Goal: Task Accomplishment & Management: Use online tool/utility

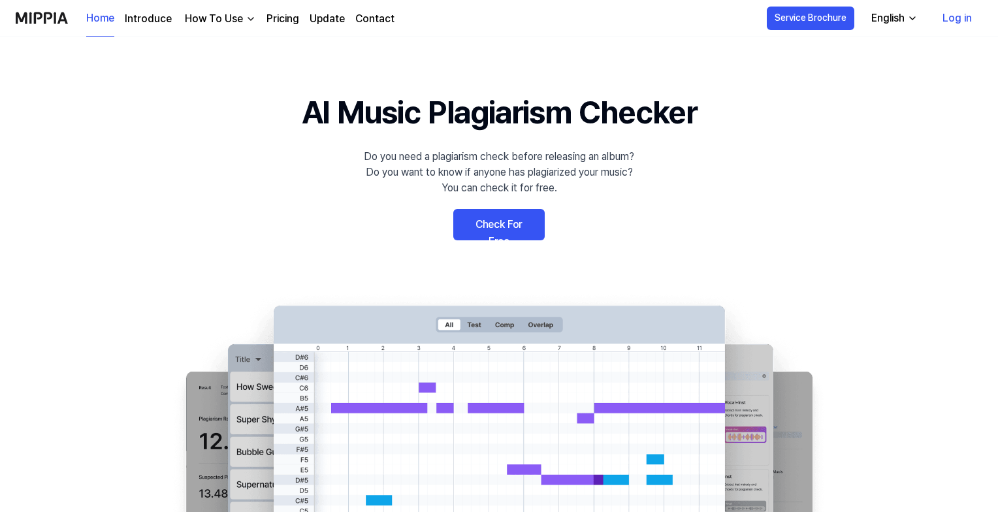
click at [489, 228] on link "Check For Free" at bounding box center [498, 224] width 91 height 31
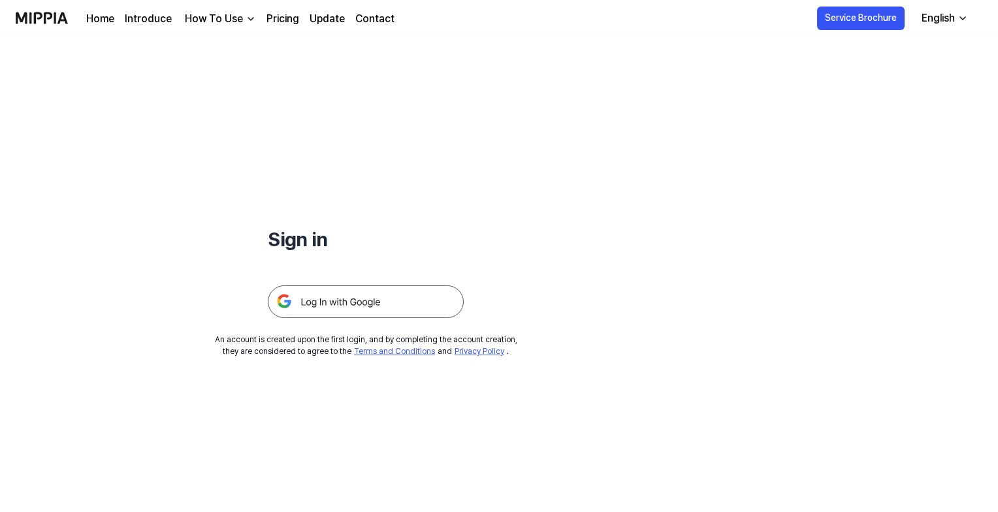
click at [337, 300] on img at bounding box center [366, 301] width 196 height 33
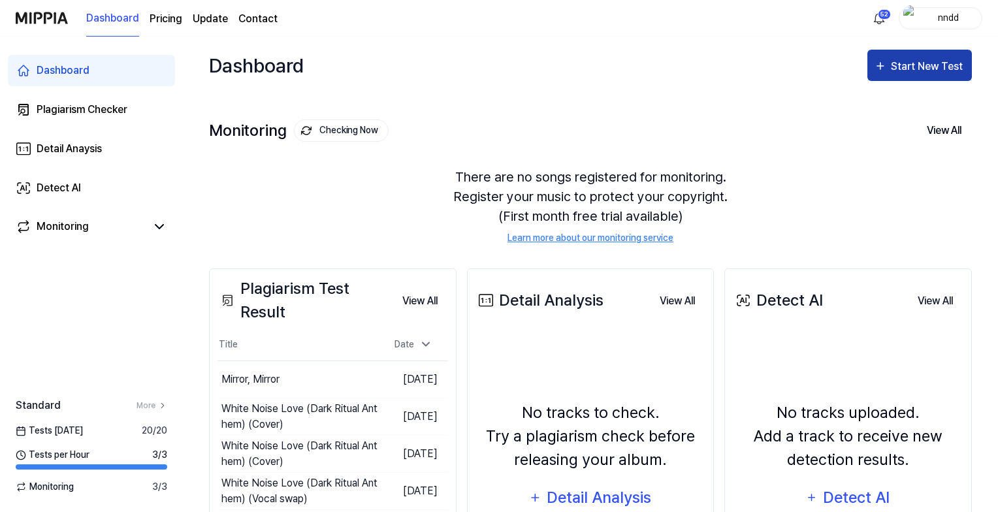
click at [897, 60] on div "Start New Test" at bounding box center [927, 66] width 74 height 17
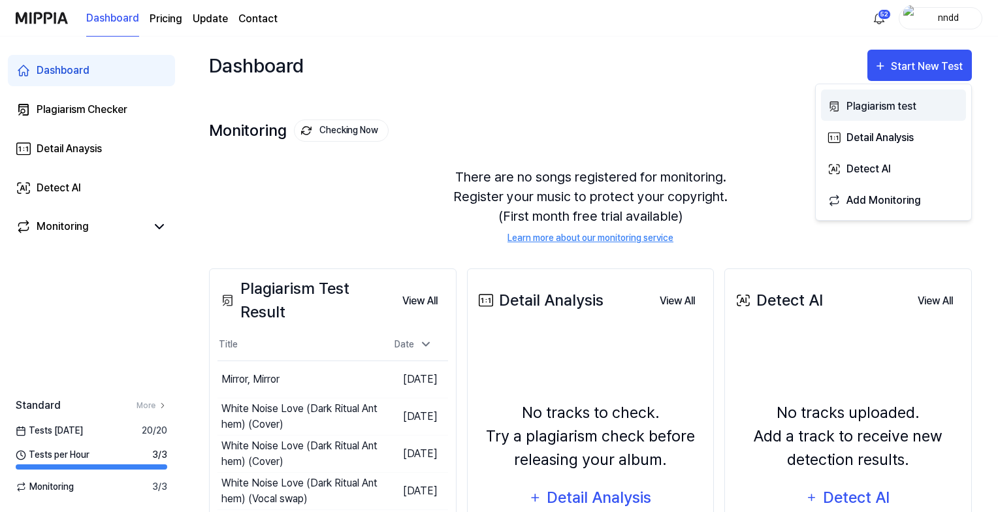
click at [870, 102] on div "Plagiarism test" at bounding box center [903, 106] width 114 height 17
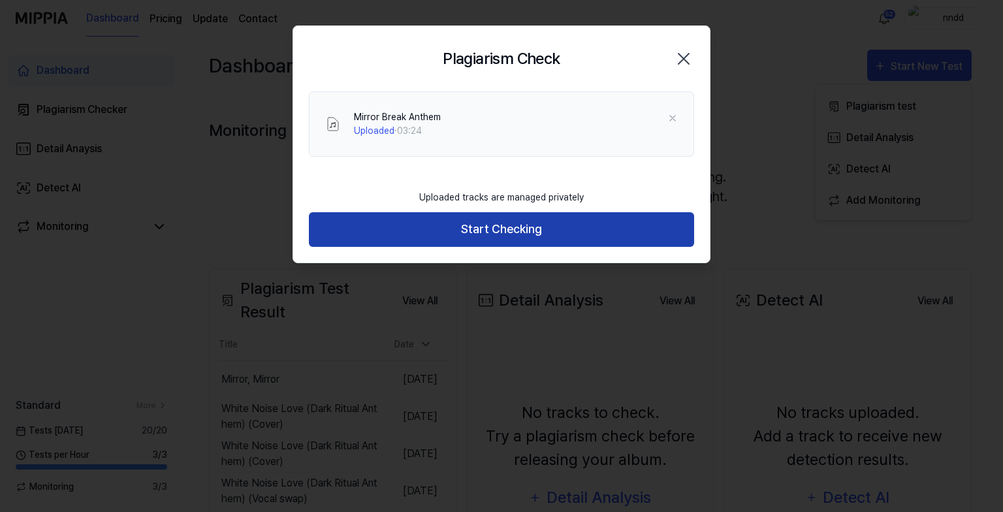
click at [505, 228] on button "Start Checking" at bounding box center [501, 229] width 385 height 35
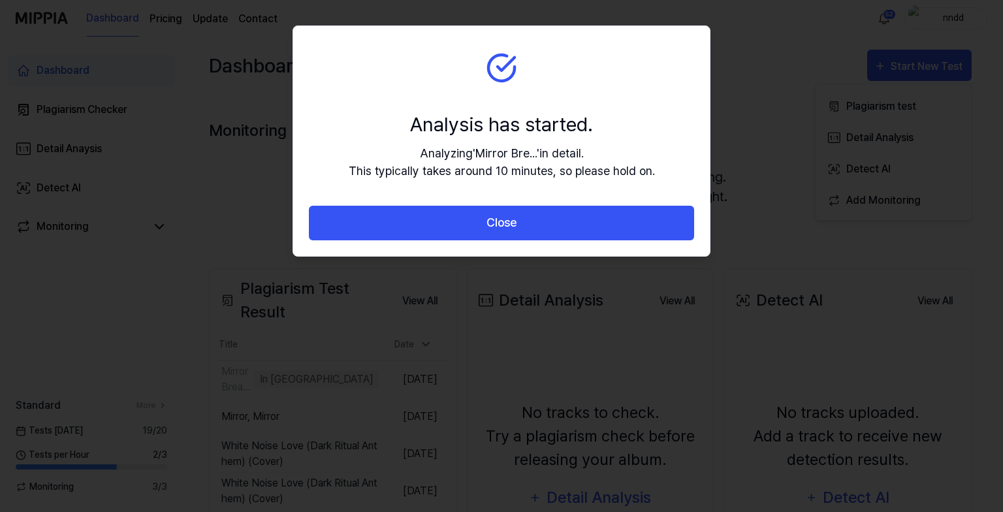
click at [505, 228] on button "Close" at bounding box center [501, 223] width 385 height 35
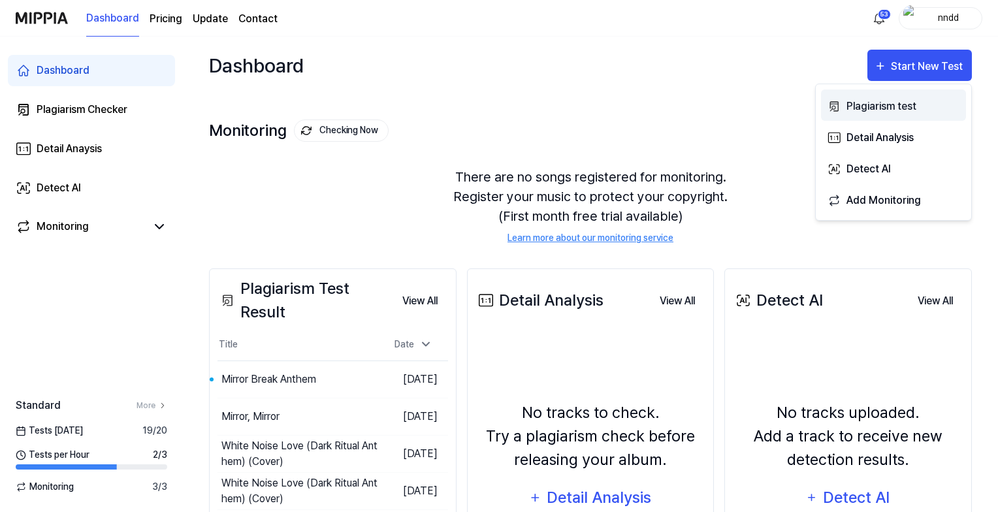
click at [853, 110] on div "Plagiarism test" at bounding box center [903, 106] width 114 height 17
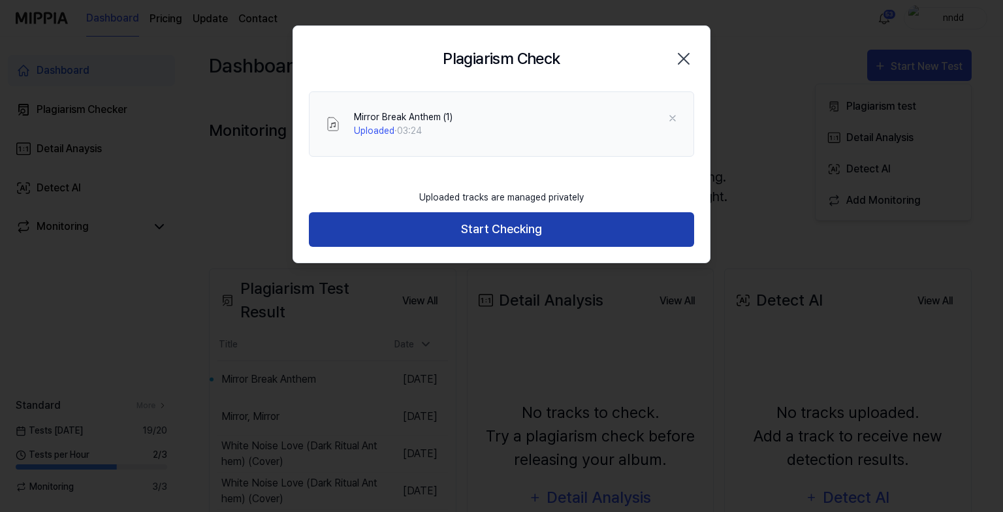
click at [472, 228] on button "Start Checking" at bounding box center [501, 229] width 385 height 35
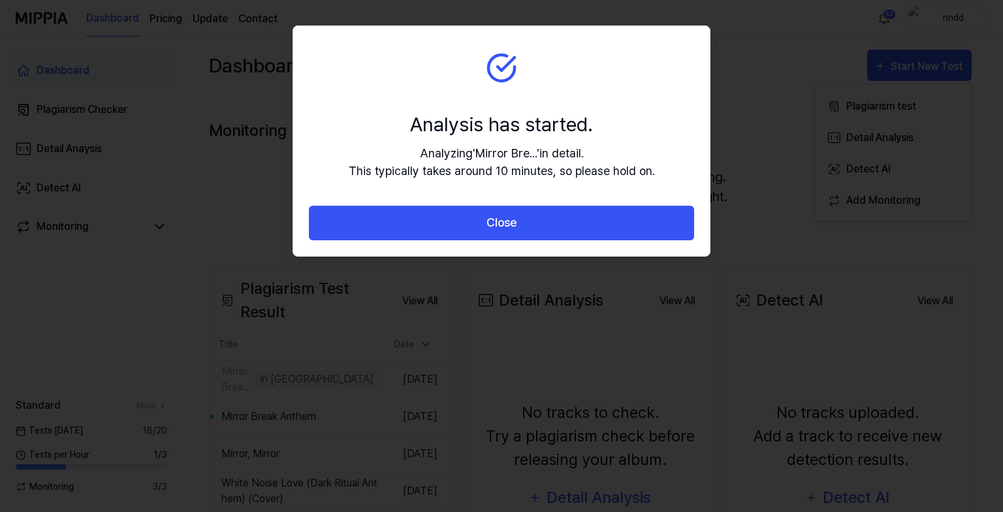
click at [472, 228] on button "Close" at bounding box center [501, 223] width 385 height 35
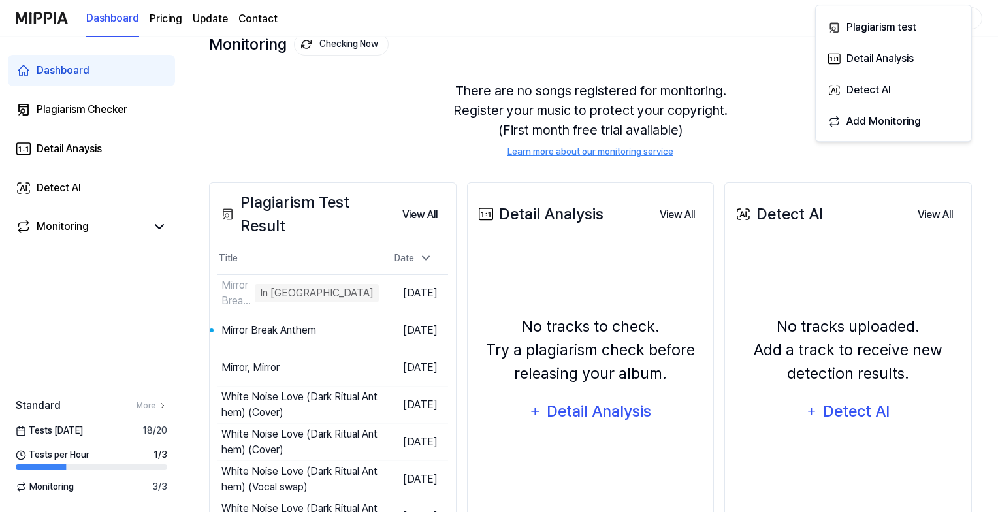
scroll to position [89, 0]
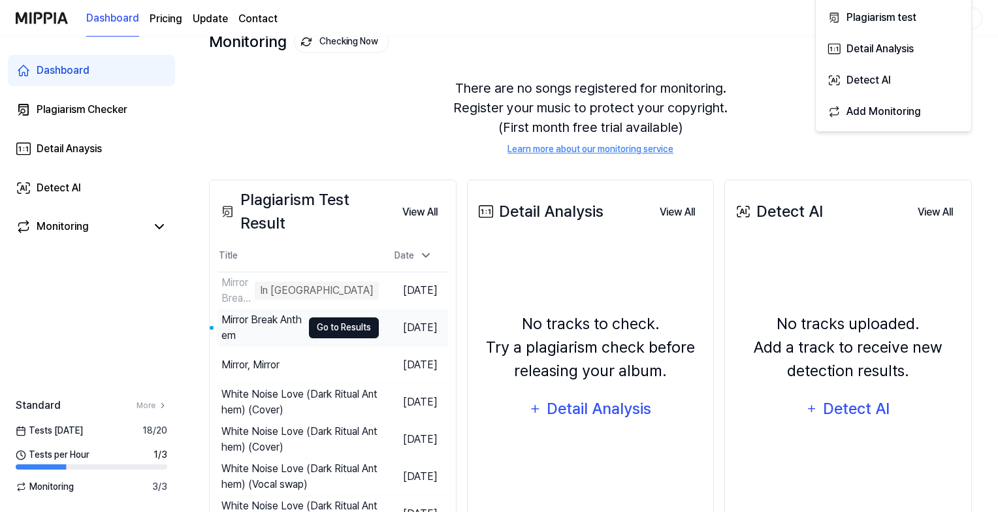
click at [332, 331] on button "Go to Results" at bounding box center [344, 327] width 70 height 21
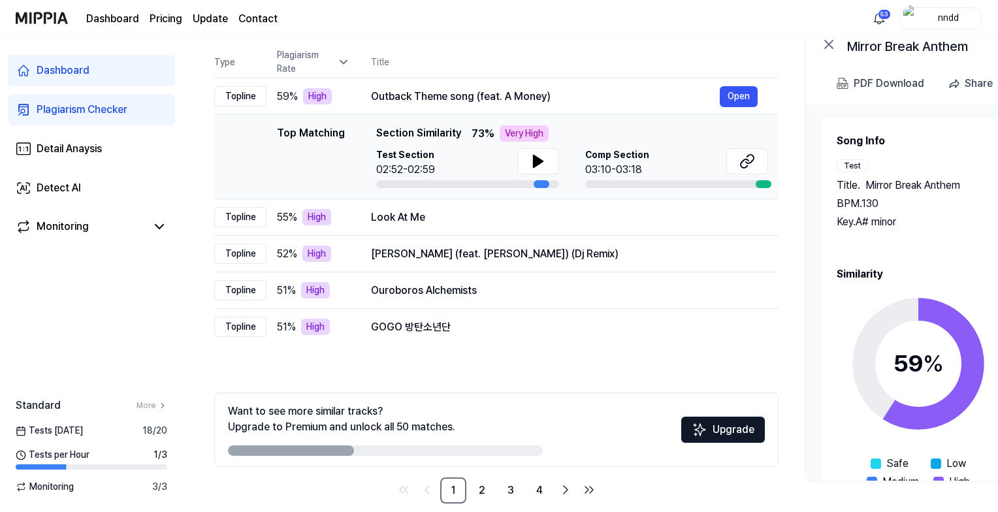
scroll to position [146, 0]
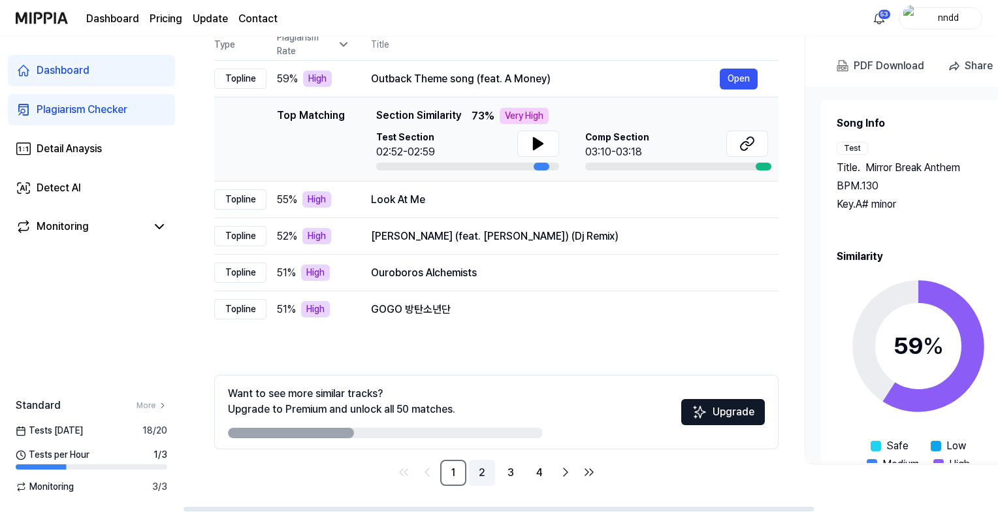
click at [481, 469] on link "2" at bounding box center [482, 473] width 26 height 26
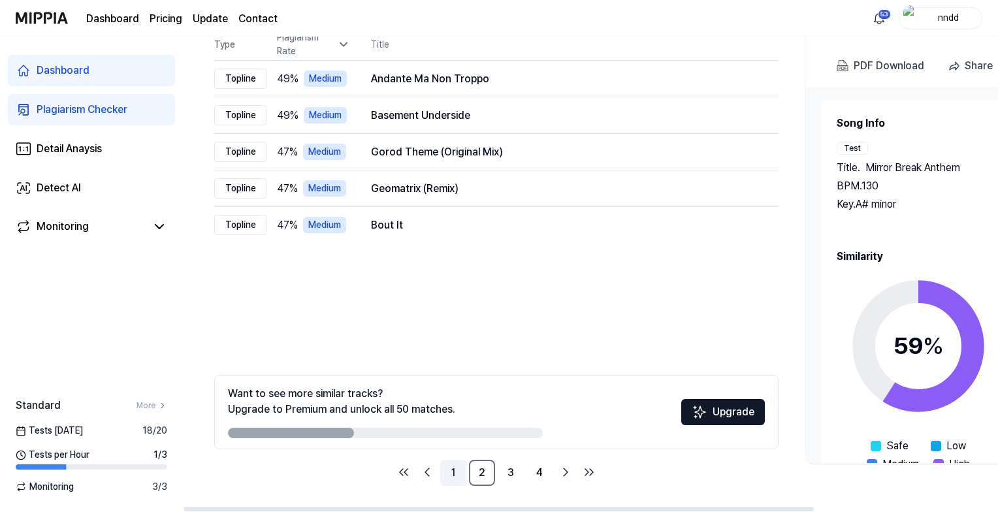
click at [456, 471] on link "1" at bounding box center [453, 473] width 26 height 26
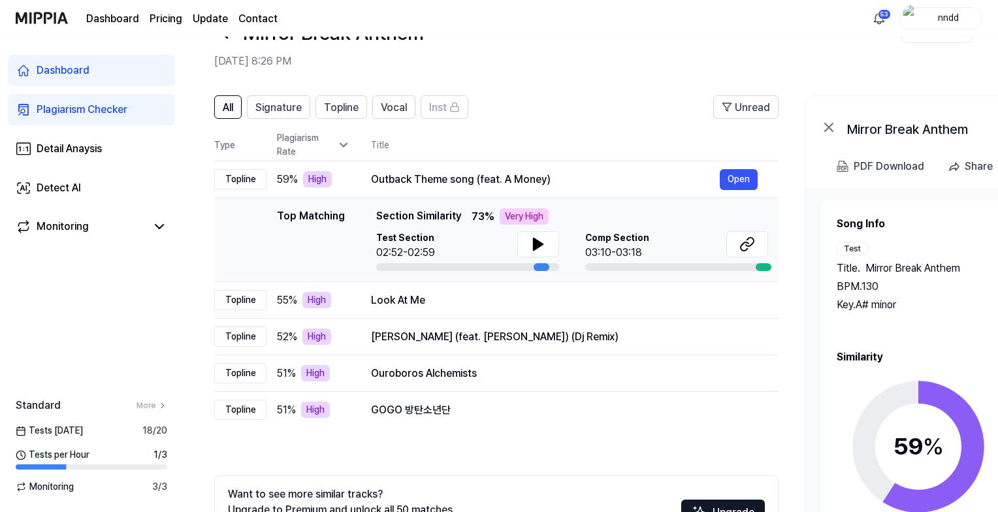
scroll to position [44, 0]
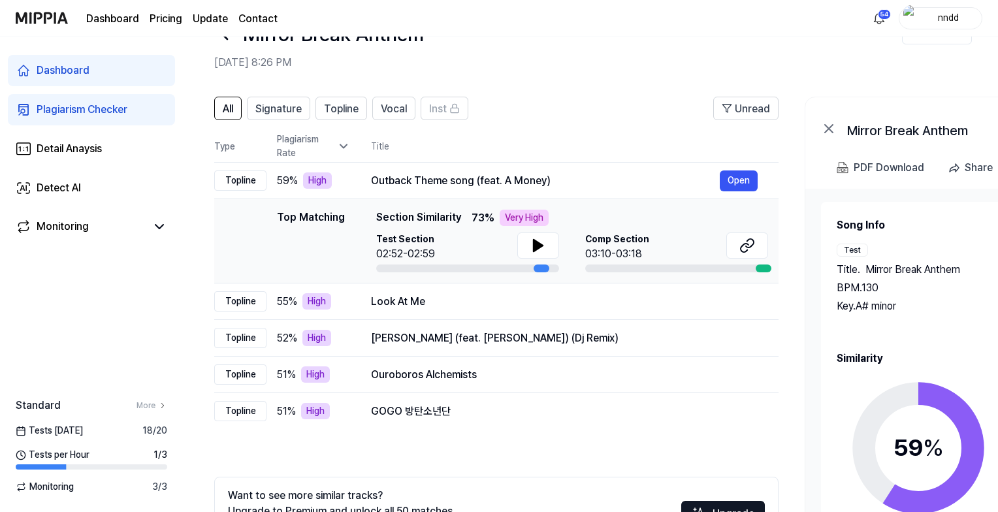
click at [110, 69] on link "Dashboard" at bounding box center [91, 70] width 167 height 31
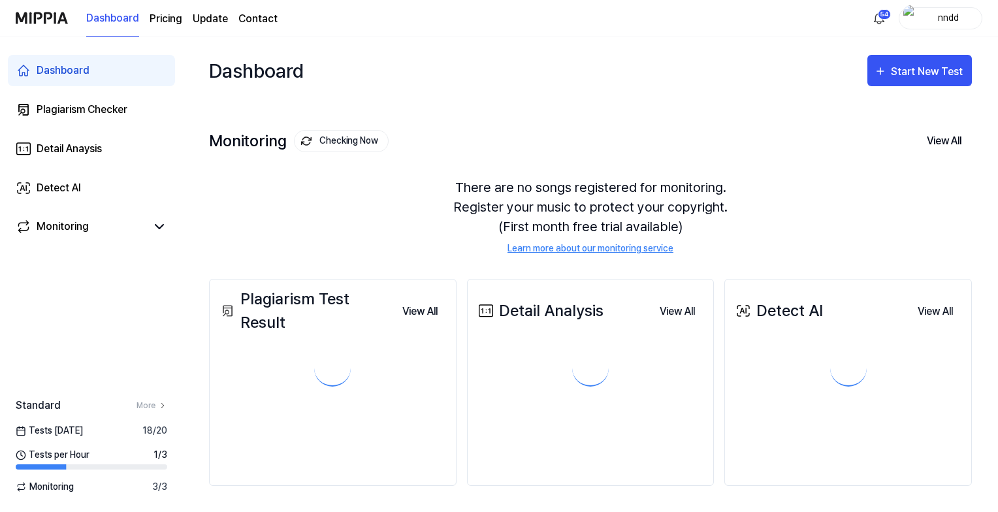
scroll to position [0, 0]
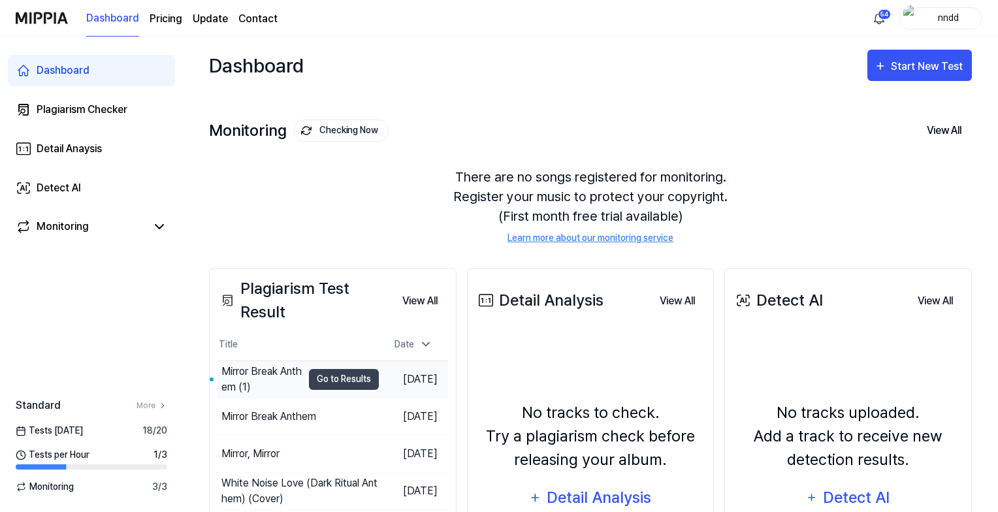
click at [246, 368] on div "Mirror Break Anthem (1)" at bounding box center [261, 379] width 81 height 31
